Goal: Task Accomplishment & Management: Manage account settings

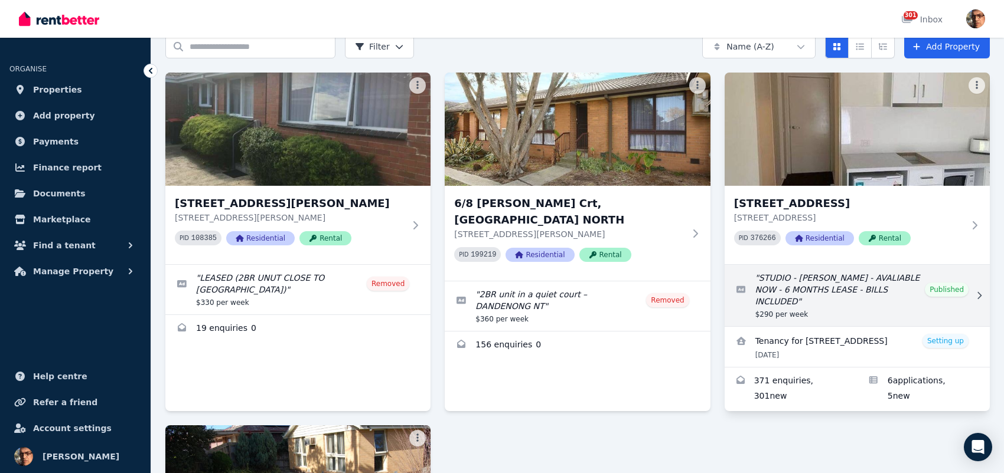
scroll to position [118, 0]
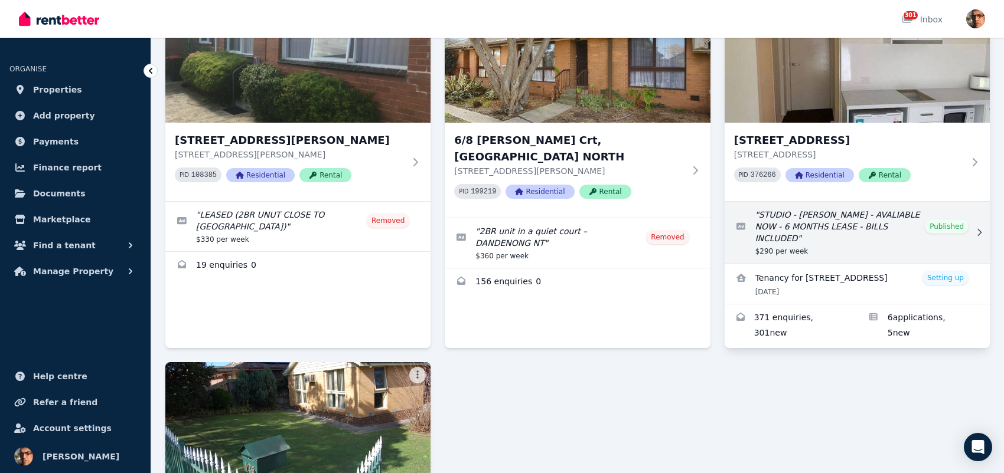
click at [979, 228] on icon at bounding box center [979, 232] width 12 height 8
click at [978, 228] on icon at bounding box center [979, 232] width 12 height 8
click at [952, 217] on link "Edit listing: STUDIO - FRANKSTON - AVALIABLE NOW - 6 MONTHS LEASE - BILLS INCLU…" at bounding box center [856, 232] width 265 height 61
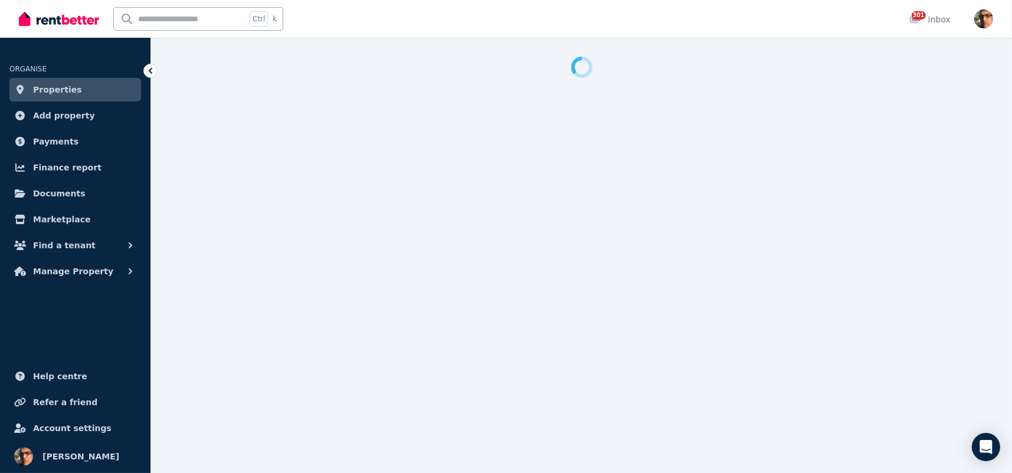
select select "**********"
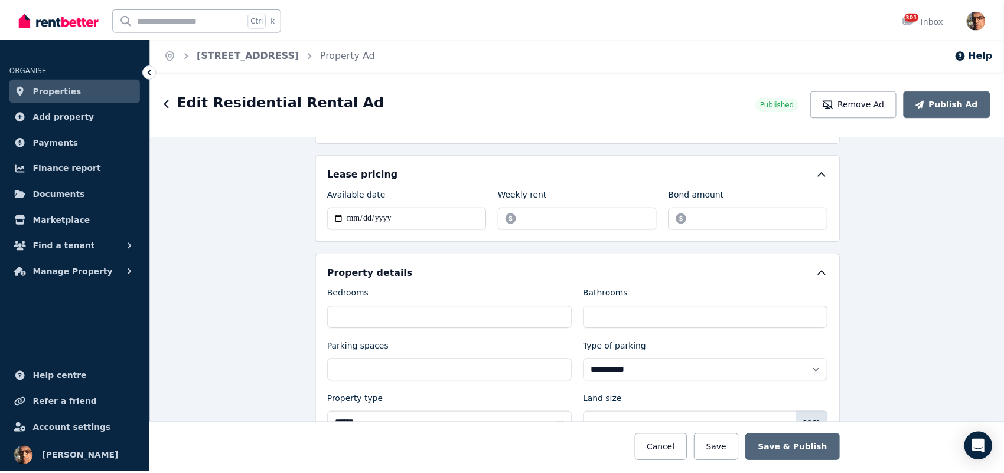
scroll to position [354, 0]
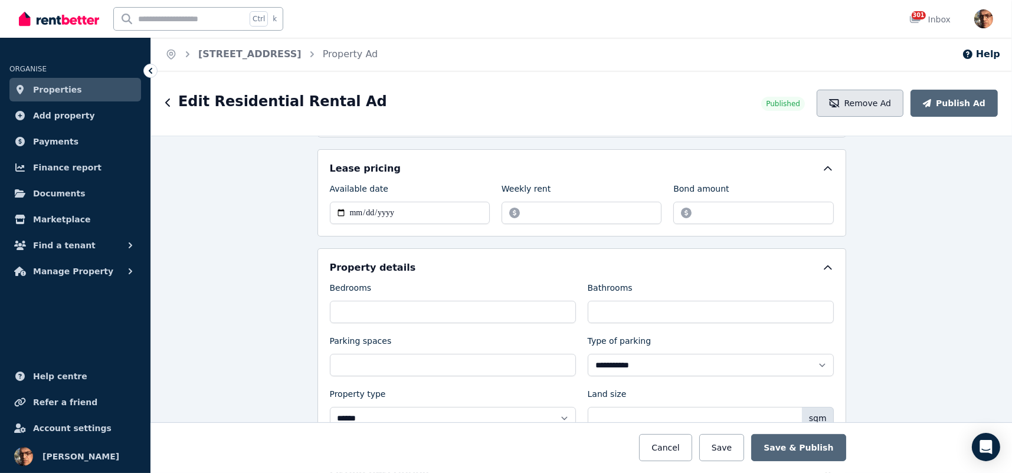
click at [875, 96] on button "Remove Ad" at bounding box center [860, 103] width 87 height 27
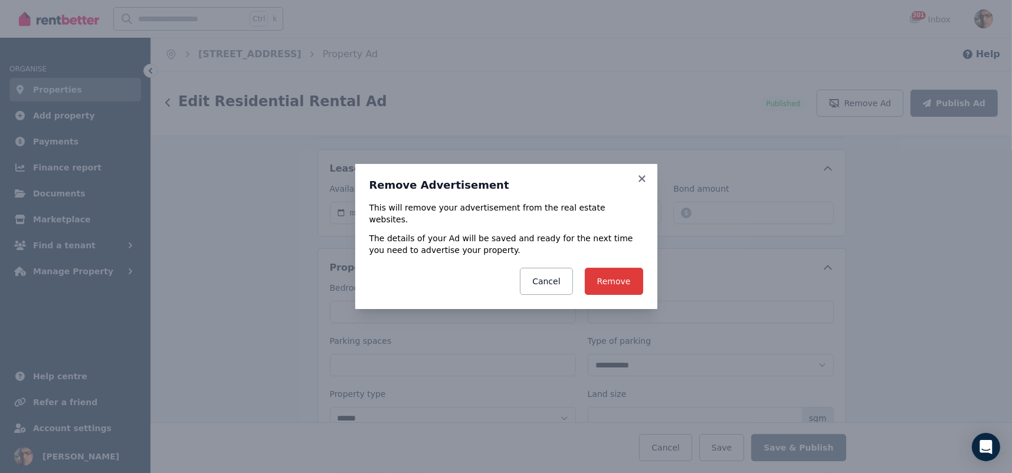
click at [619, 272] on button "Remove" at bounding box center [614, 281] width 58 height 27
